Goal: Transaction & Acquisition: Purchase product/service

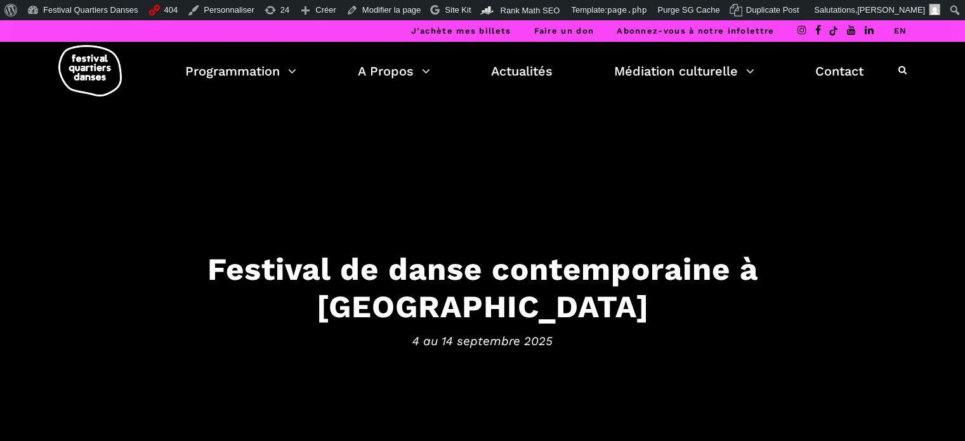
click at [898, 26] on link "EN" at bounding box center [899, 31] width 13 height 10
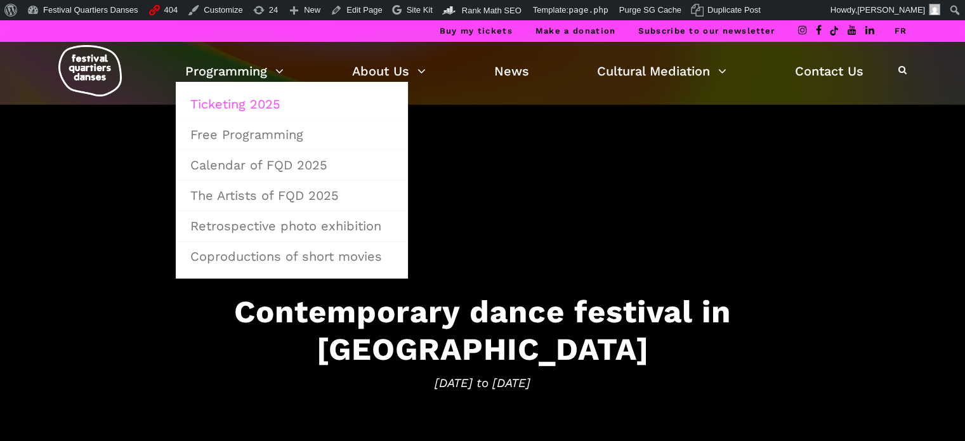
click at [249, 98] on link "Ticketing 2025" at bounding box center [292, 103] width 218 height 29
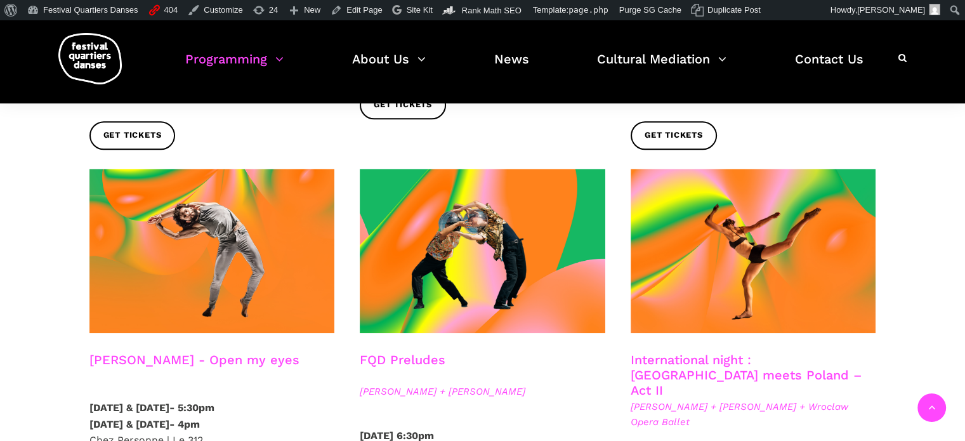
scroll to position [1078, 0]
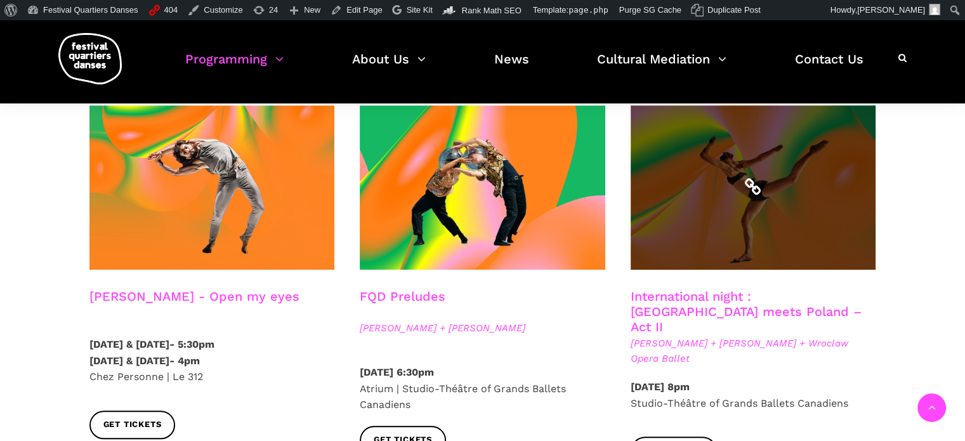
click at [666, 202] on span at bounding box center [752, 187] width 245 height 164
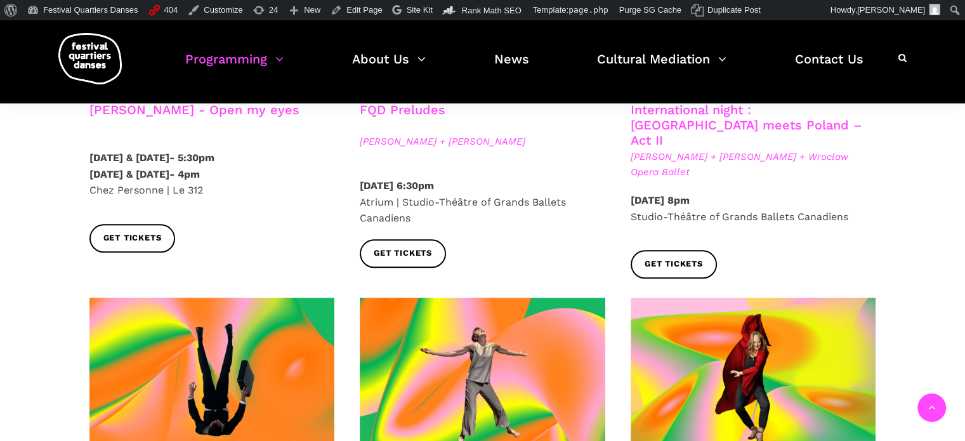
scroll to position [1395, 0]
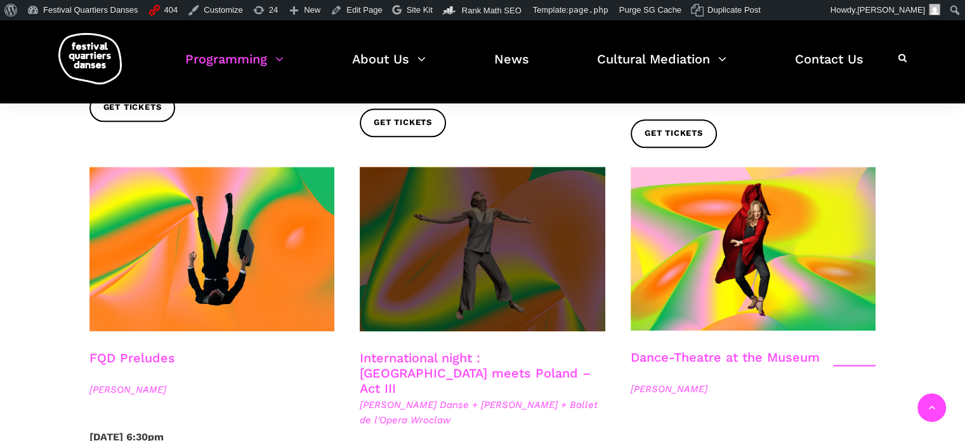
click at [447, 203] on span at bounding box center [482, 249] width 245 height 164
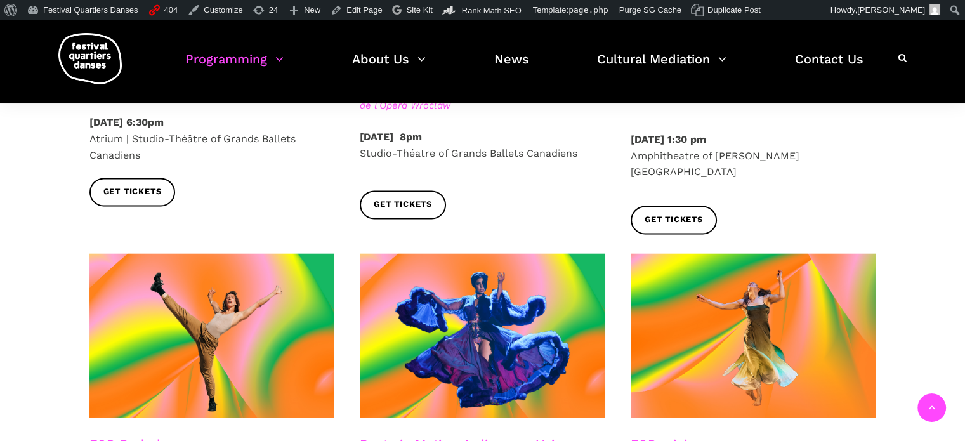
scroll to position [1712, 0]
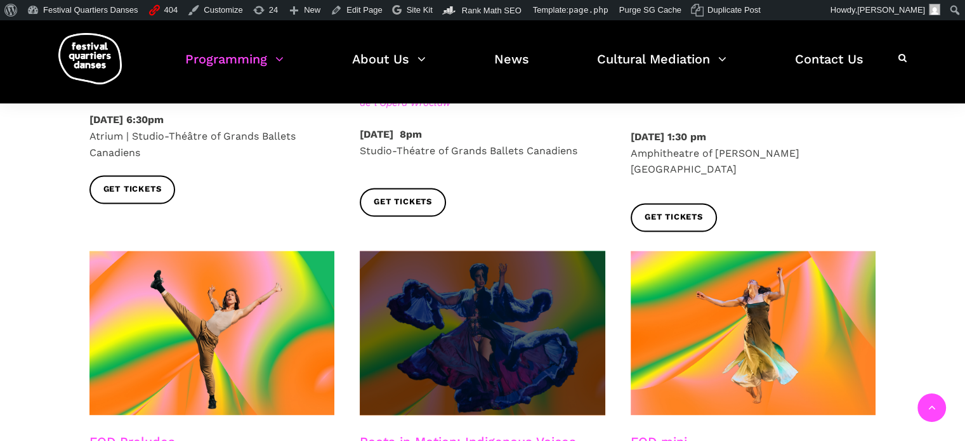
click at [524, 263] on span at bounding box center [482, 333] width 245 height 164
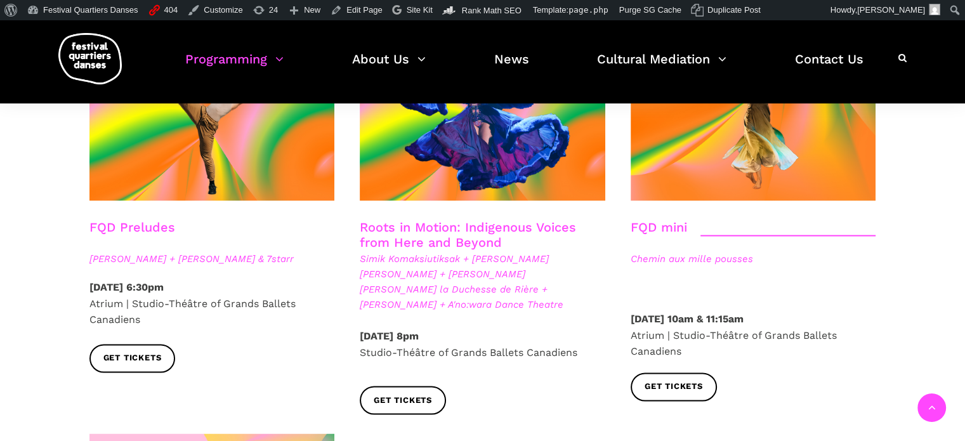
scroll to position [1966, 0]
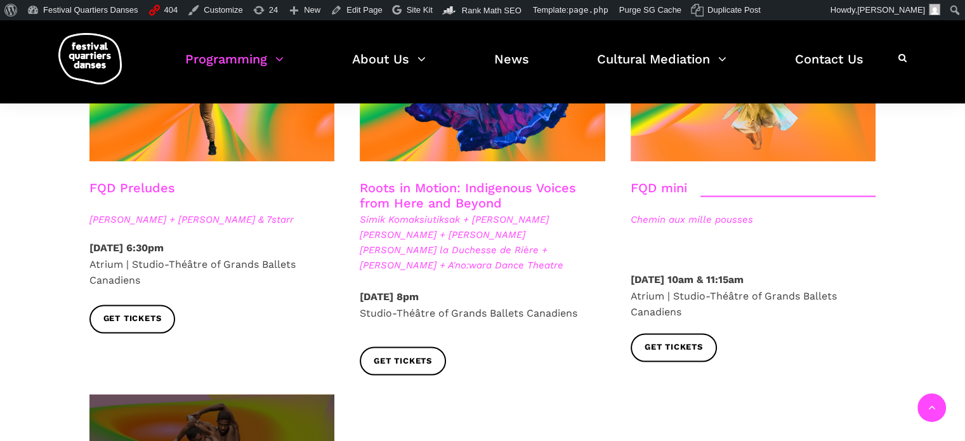
drag, startPoint x: 235, startPoint y: 311, endPoint x: 271, endPoint y: 367, distance: 66.2
click at [235, 313] on div "FQD Preludes Daniela Jezerinac + Charles Brecard & 7starr Saturday, September 1…" at bounding box center [212, 195] width 271 height 397
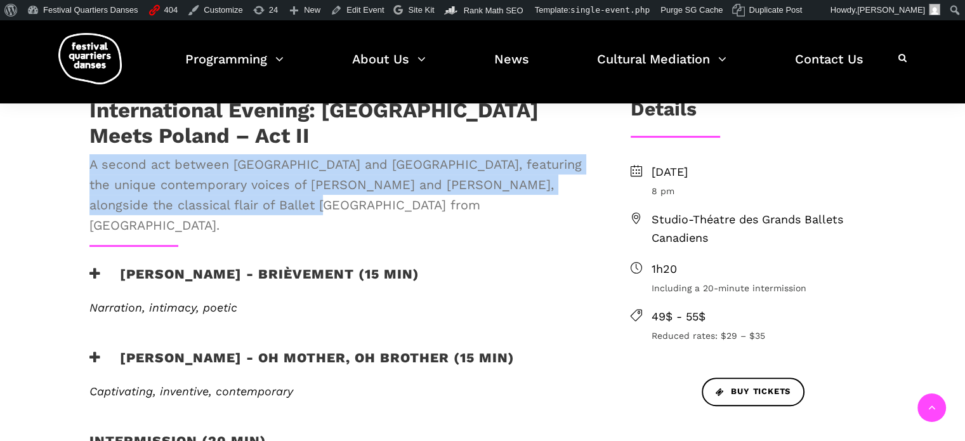
drag, startPoint x: 226, startPoint y: 206, endPoint x: 88, endPoint y: 164, distance: 144.4
click at [88, 164] on div "International Evening: Montreal Meets Poland – Act II A second act between Mont…" at bounding box center [339, 171] width 525 height 147
copy span "A second act between Montreal and Poland, featuring the unique contemporary voi…"
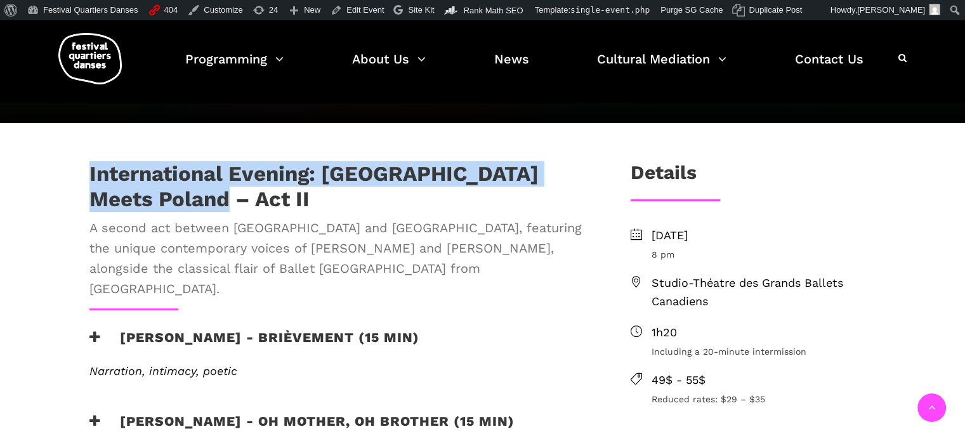
drag, startPoint x: 149, startPoint y: 202, endPoint x: 89, endPoint y: 173, distance: 66.7
click at [90, 174] on h1 "International Evening: Montreal Meets Poland – Act II" at bounding box center [339, 186] width 500 height 50
copy h1 "International Evening: Montreal Meets Poland – Act II"
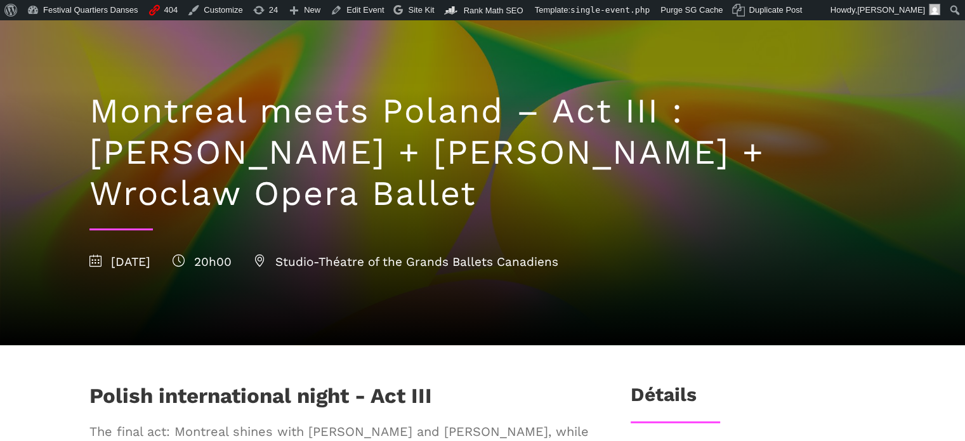
scroll to position [317, 0]
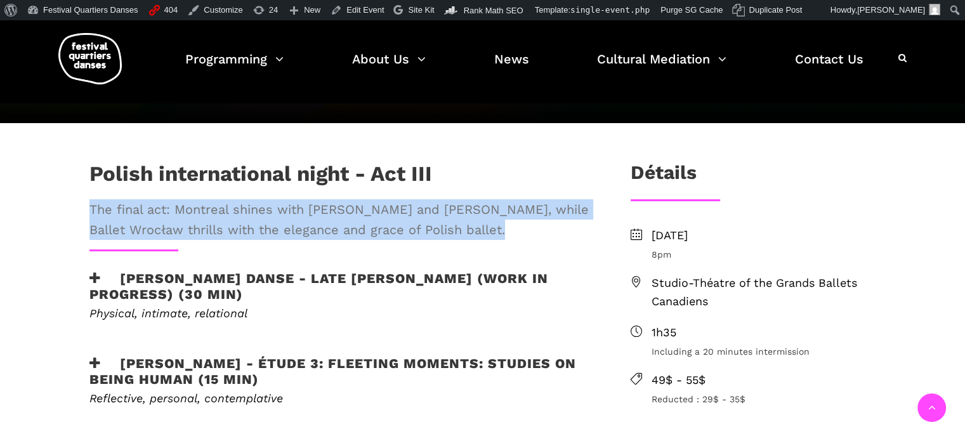
drag, startPoint x: 398, startPoint y: 218, endPoint x: 89, endPoint y: 205, distance: 309.7
click at [89, 205] on span "The final act: Montreal shines with [PERSON_NAME] and [PERSON_NAME], while Ball…" at bounding box center [339, 219] width 500 height 41
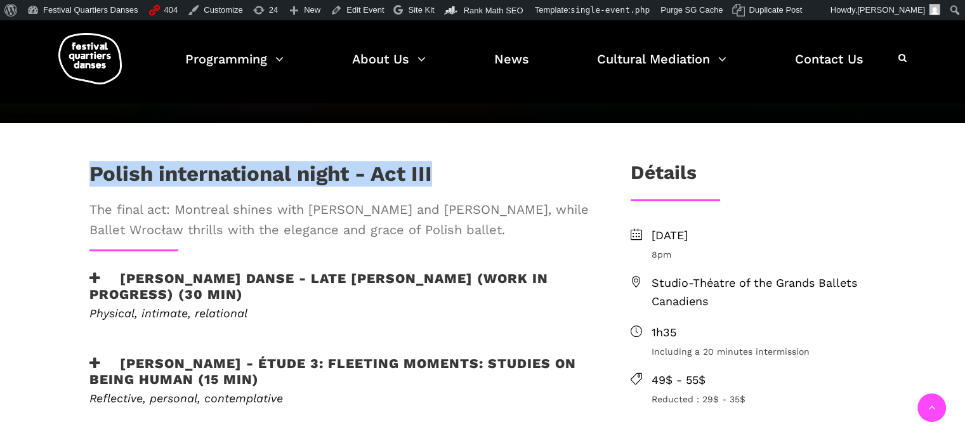
drag, startPoint x: 429, startPoint y: 174, endPoint x: 93, endPoint y: 163, distance: 335.7
click at [93, 163] on div "Polish international night - Act III" at bounding box center [339, 177] width 500 height 32
copy h1 "Polish international night - Act III"
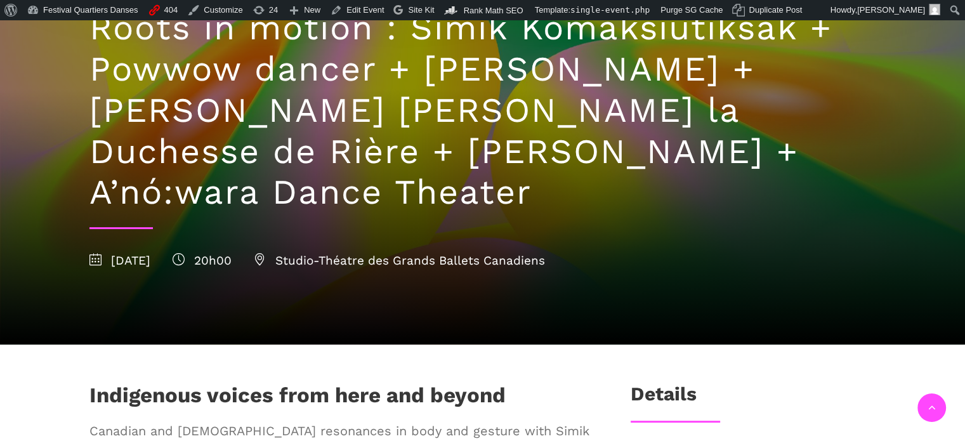
scroll to position [381, 0]
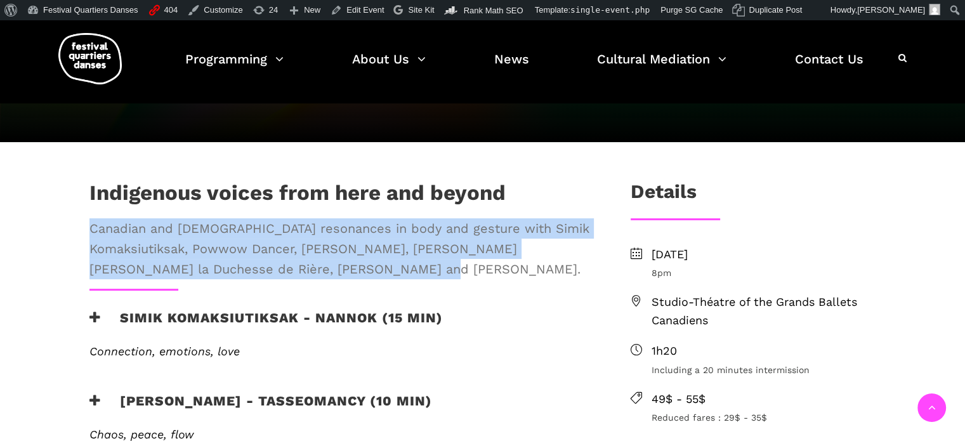
drag, startPoint x: 299, startPoint y: 230, endPoint x: 87, endPoint y: 194, distance: 215.5
click at [87, 194] on div "Indigenous voices from here and beyond Canadian and Australian Aboriginal reson…" at bounding box center [339, 234] width 525 height 108
copy span "Canadian and Australian Aboriginal resonances in body and gesture with Simik Ko…"
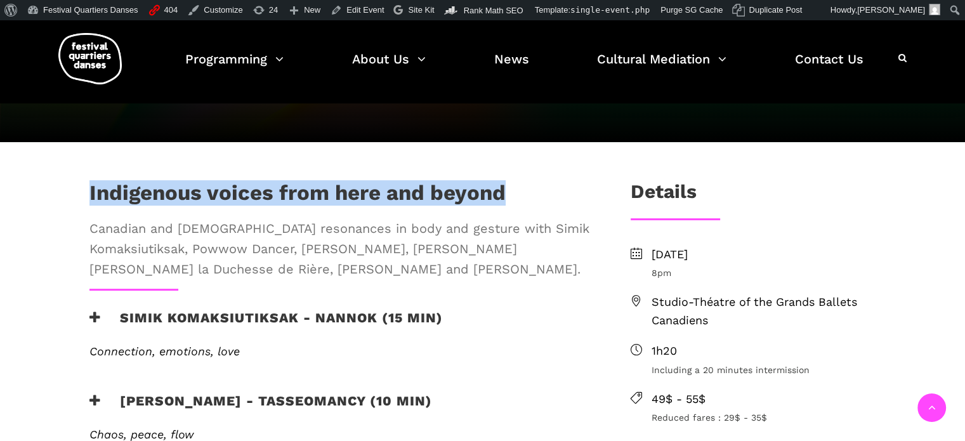
drag, startPoint x: 502, startPoint y: 152, endPoint x: 90, endPoint y: 152, distance: 412.2
click at [90, 180] on h1 "Indigenous voices from here and beyond" at bounding box center [297, 196] width 416 height 32
copy h1 "Indigenous voices from here and beyond"
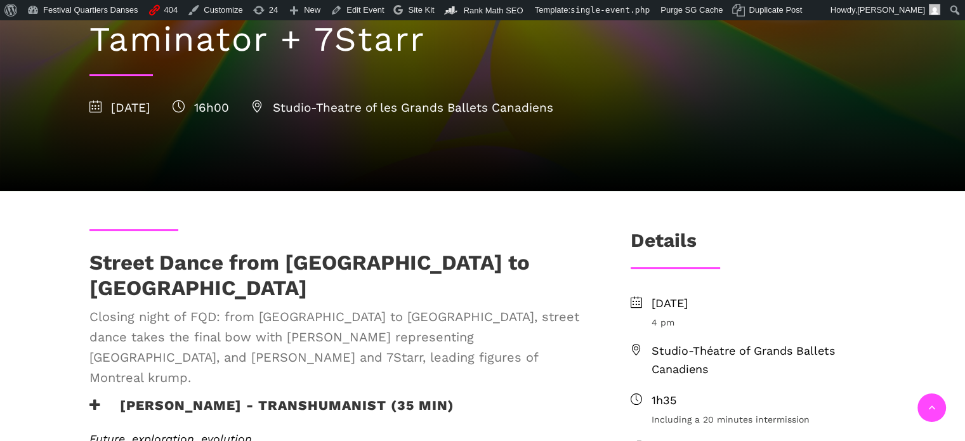
scroll to position [317, 0]
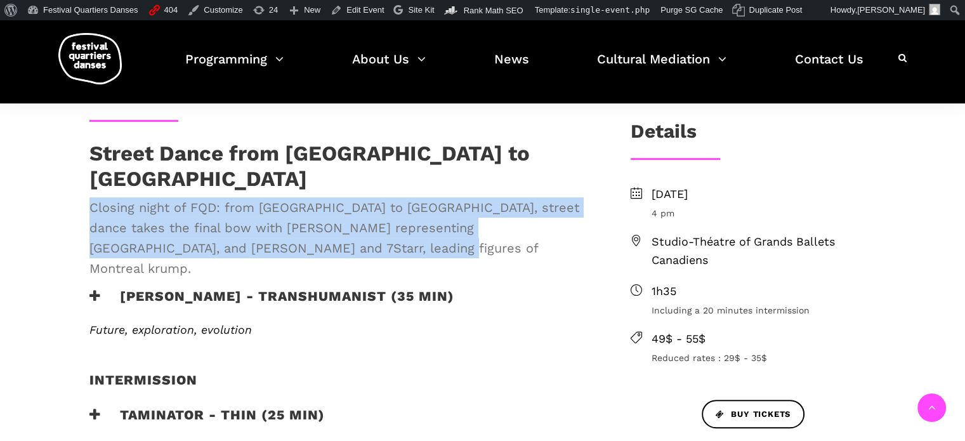
drag, startPoint x: 330, startPoint y: 230, endPoint x: 86, endPoint y: 190, distance: 247.4
click at [86, 190] on div "Street Dance from [GEOGRAPHIC_DATA] to [GEOGRAPHIC_DATA] Closing night of FQD: …" at bounding box center [339, 214] width 525 height 147
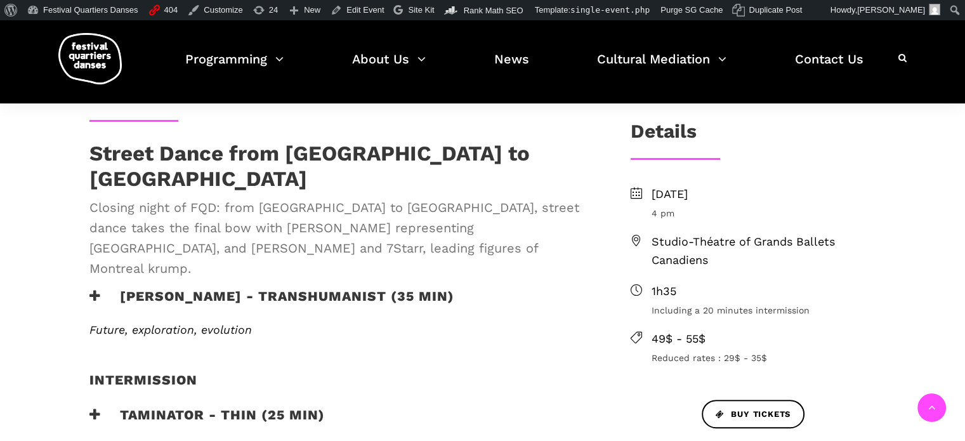
click at [325, 152] on h1 "Street Dance from [GEOGRAPHIC_DATA] to [GEOGRAPHIC_DATA]" at bounding box center [339, 166] width 500 height 50
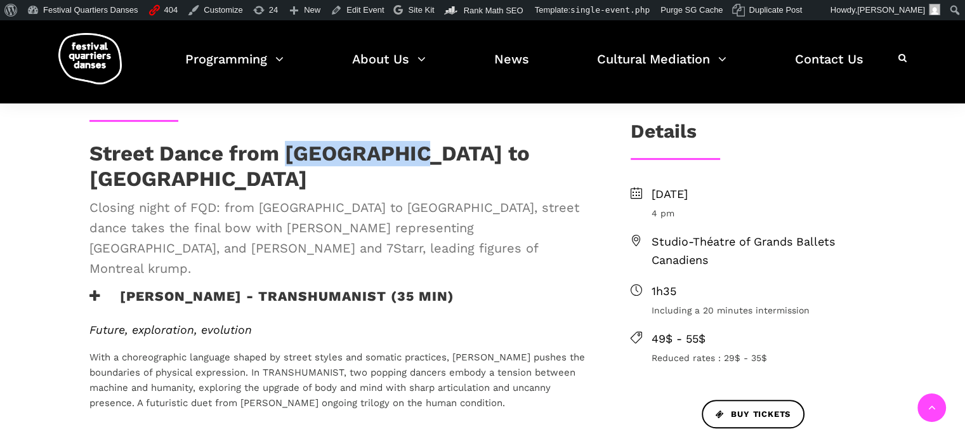
click at [325, 152] on h1 "Street Dance from [GEOGRAPHIC_DATA] to [GEOGRAPHIC_DATA]" at bounding box center [339, 166] width 500 height 50
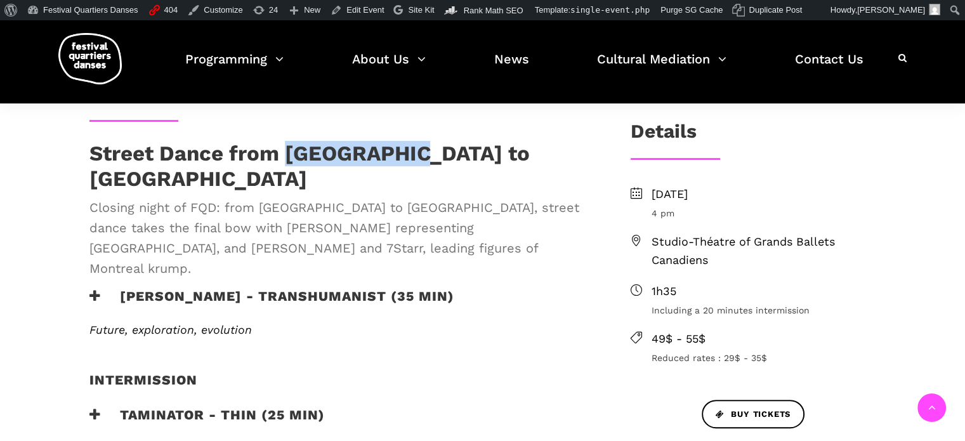
click at [327, 152] on h1 "Street Dance from [GEOGRAPHIC_DATA] to [GEOGRAPHIC_DATA]" at bounding box center [339, 166] width 500 height 50
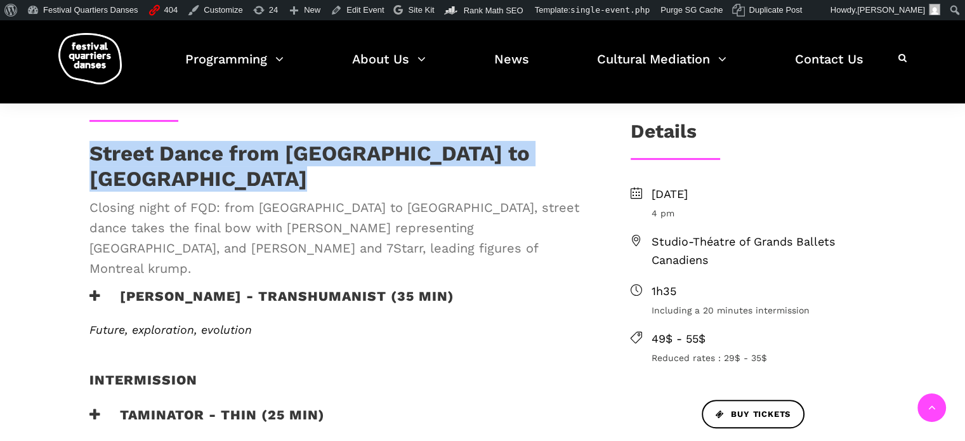
click at [329, 152] on h1 "Street Dance from [GEOGRAPHIC_DATA] to [GEOGRAPHIC_DATA]" at bounding box center [339, 166] width 500 height 50
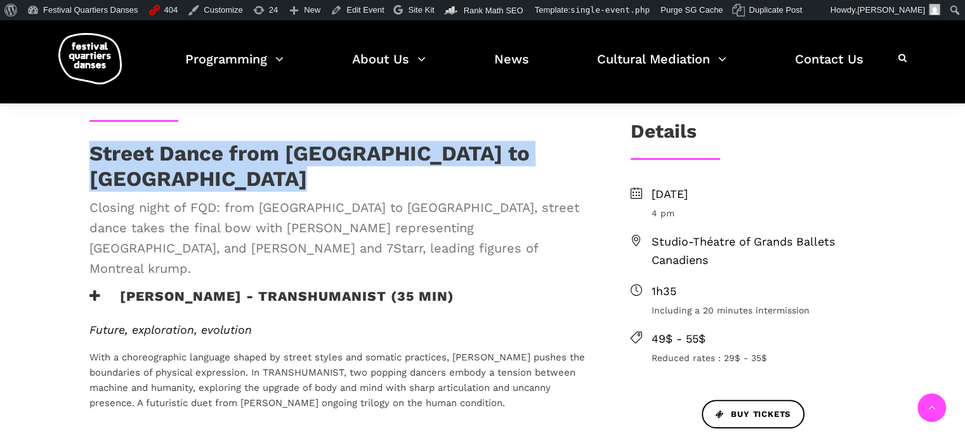
click at [330, 150] on h1 "Street Dance from [GEOGRAPHIC_DATA] to [GEOGRAPHIC_DATA]" at bounding box center [339, 166] width 500 height 50
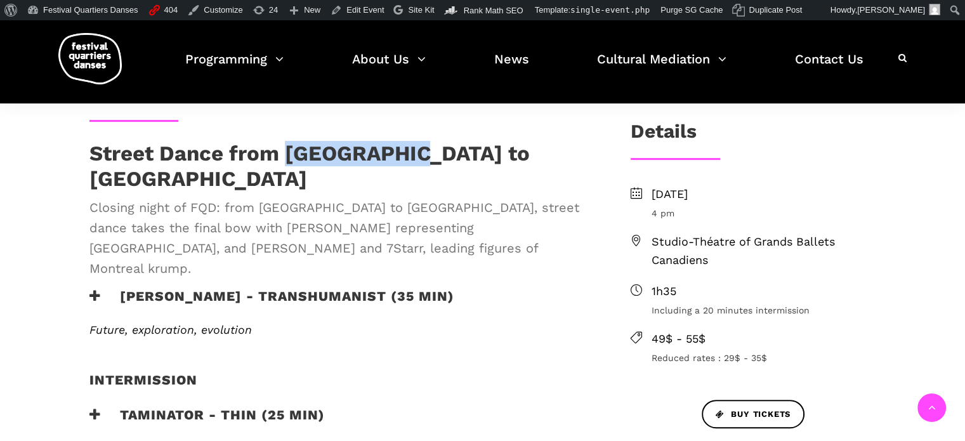
click at [330, 150] on h1 "Street Dance from [GEOGRAPHIC_DATA] to [GEOGRAPHIC_DATA]" at bounding box center [339, 166] width 500 height 50
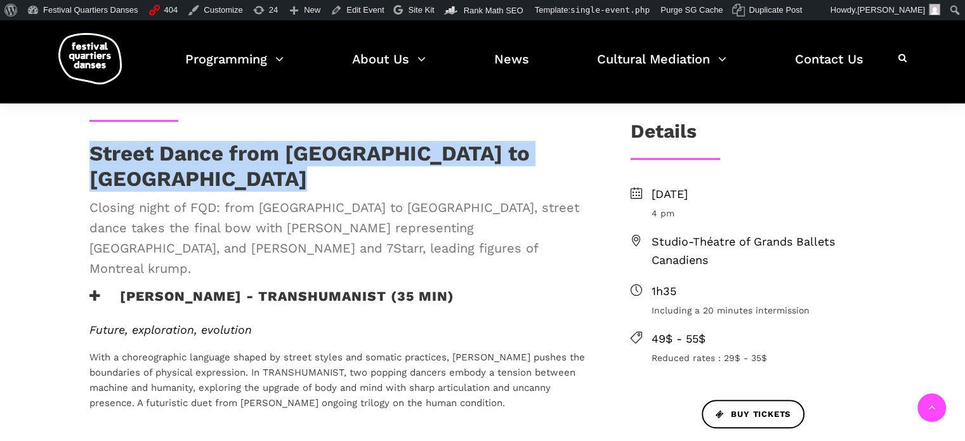
click at [330, 150] on h1 "Street Dance from [GEOGRAPHIC_DATA] to [GEOGRAPHIC_DATA]" at bounding box center [339, 166] width 500 height 50
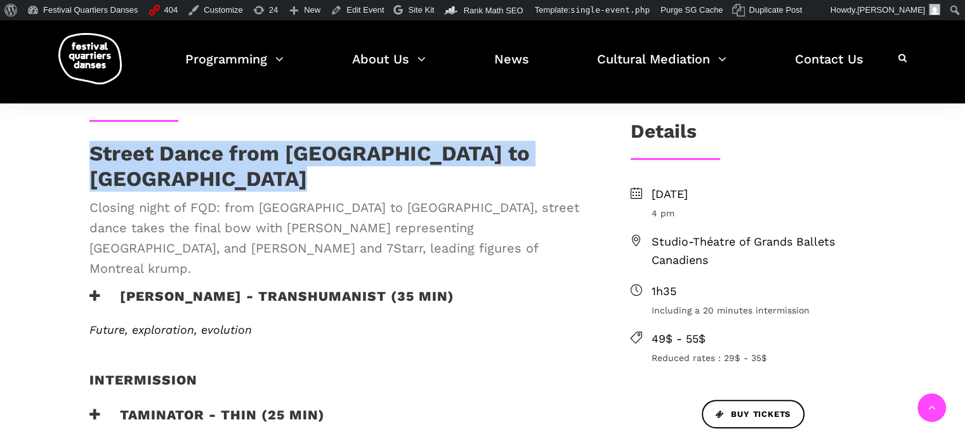
click at [330, 150] on h1 "Street Dance from [GEOGRAPHIC_DATA] to [GEOGRAPHIC_DATA]" at bounding box center [339, 166] width 500 height 50
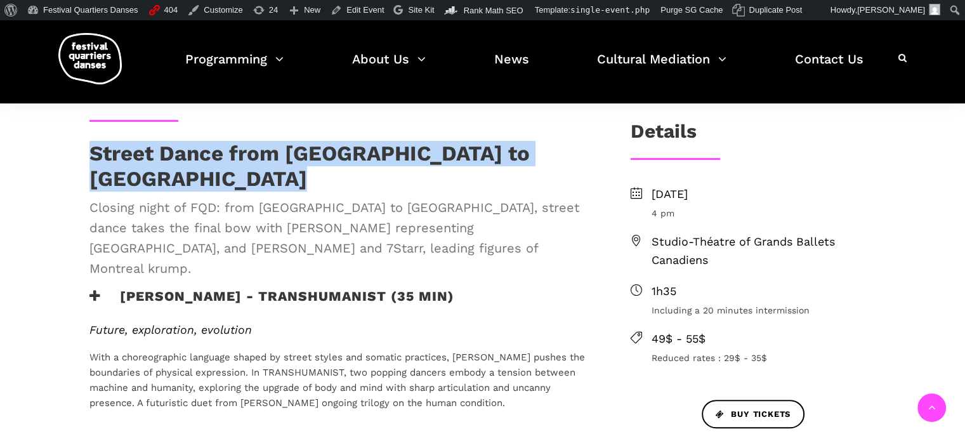
click at [330, 150] on h1 "Street Dance from [GEOGRAPHIC_DATA] to [GEOGRAPHIC_DATA]" at bounding box center [339, 166] width 500 height 50
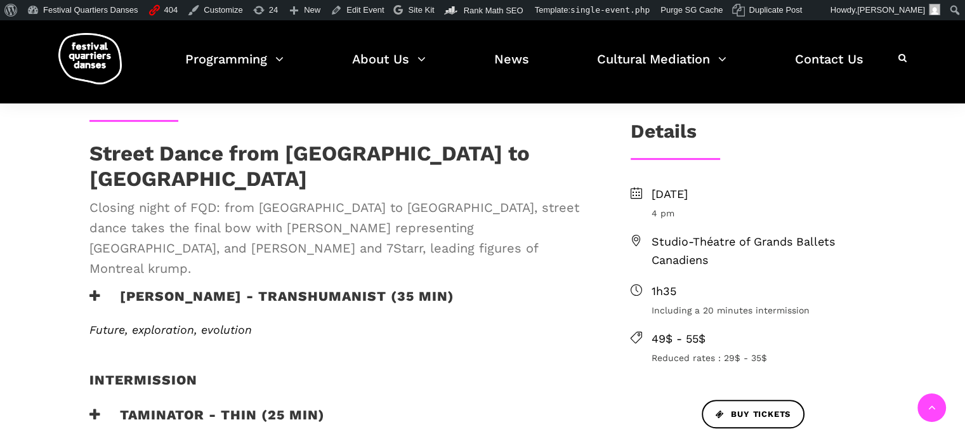
click at [330, 150] on h1 "Street Dance from [GEOGRAPHIC_DATA] to [GEOGRAPHIC_DATA]" at bounding box center [339, 166] width 500 height 50
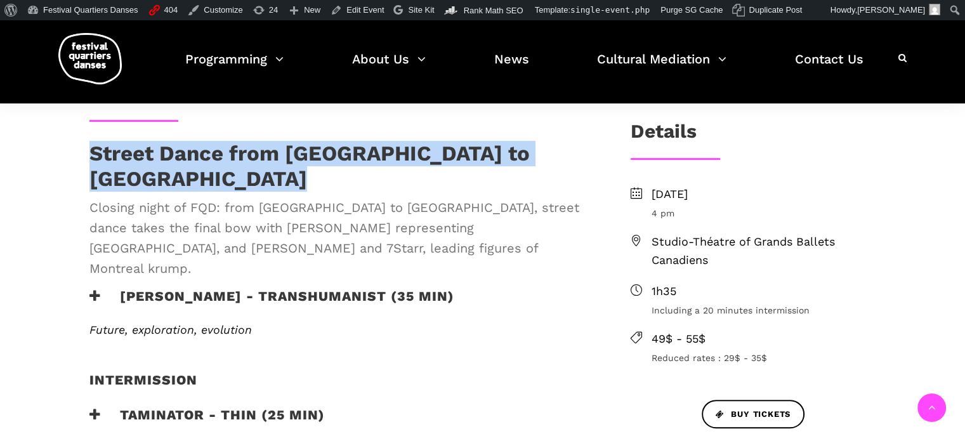
click at [330, 150] on h1 "Street Dance from [GEOGRAPHIC_DATA] to [GEOGRAPHIC_DATA]" at bounding box center [339, 166] width 500 height 50
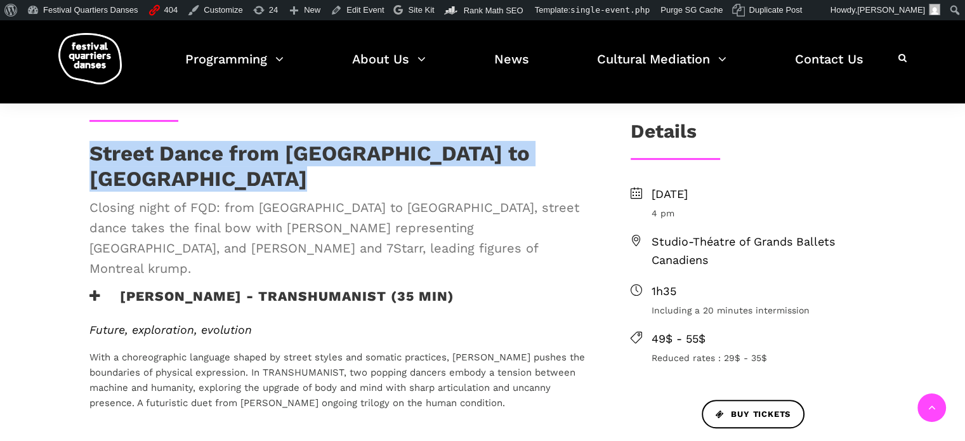
copy h1 "Street Dance from [GEOGRAPHIC_DATA] to [GEOGRAPHIC_DATA]"
